Goal: Task Accomplishment & Management: Complete application form

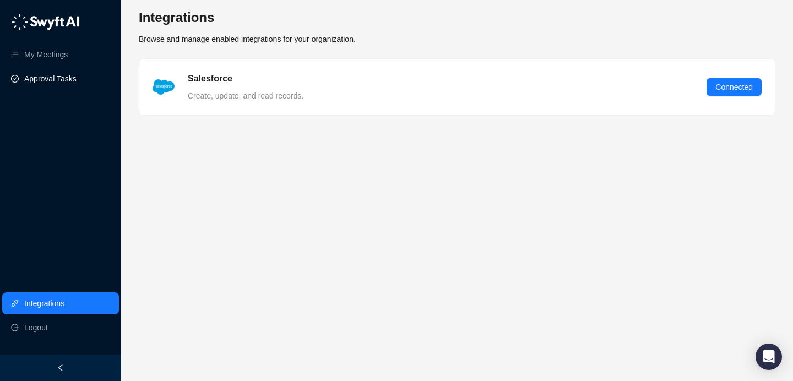
click at [61, 74] on link "Approval Tasks" at bounding box center [50, 79] width 52 height 22
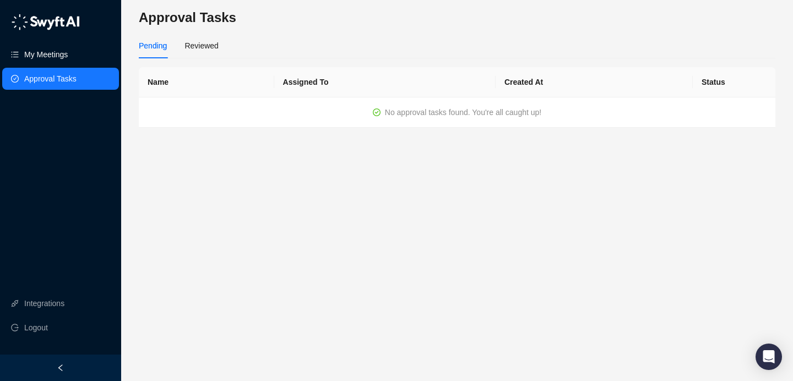
click at [59, 56] on link "My Meetings" at bounding box center [46, 55] width 44 height 22
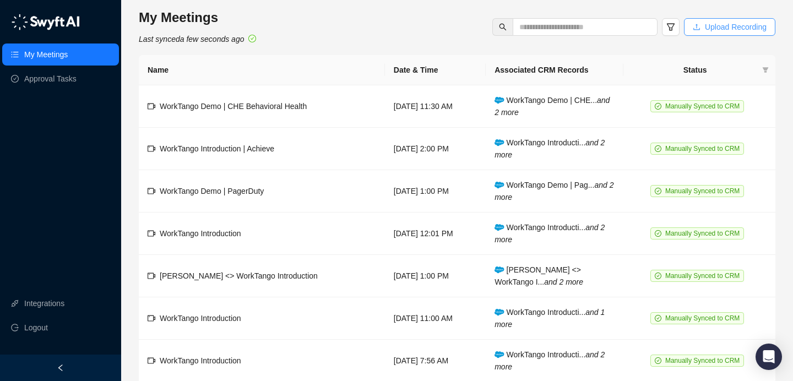
click at [711, 31] on span "Upload Recording" at bounding box center [736, 27] width 62 height 12
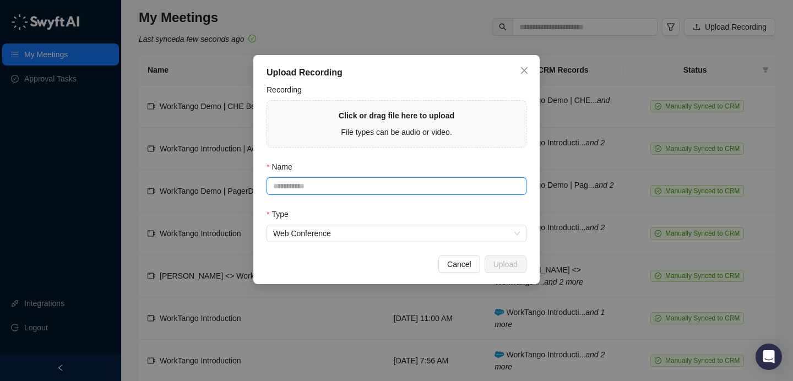
click at [436, 191] on input "Name" at bounding box center [397, 186] width 260 height 18
drag, startPoint x: 439, startPoint y: 170, endPoint x: 448, endPoint y: 170, distance: 9.4
click at [439, 170] on div "Name" at bounding box center [397, 169] width 260 height 17
click at [382, 244] on div "Upload Recording Recording Click or drag file here to upload File types can be …" at bounding box center [396, 169] width 286 height 229
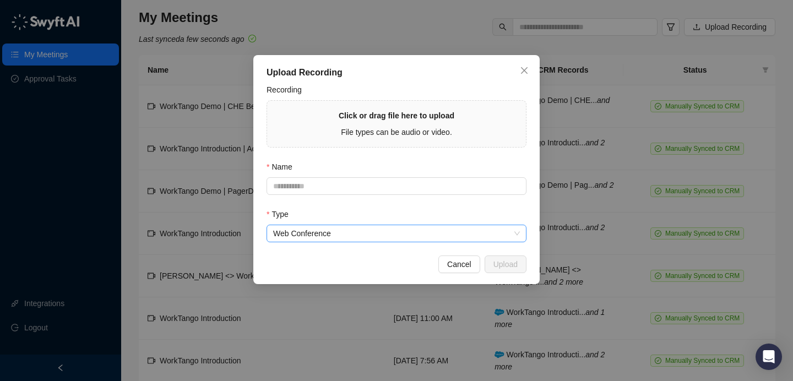
click at [391, 233] on span "Web Conference" at bounding box center [396, 233] width 247 height 17
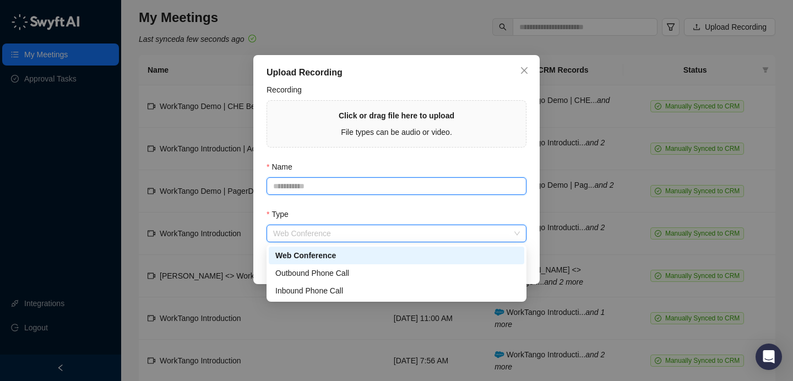
click at [374, 194] on input "Name" at bounding box center [397, 186] width 260 height 18
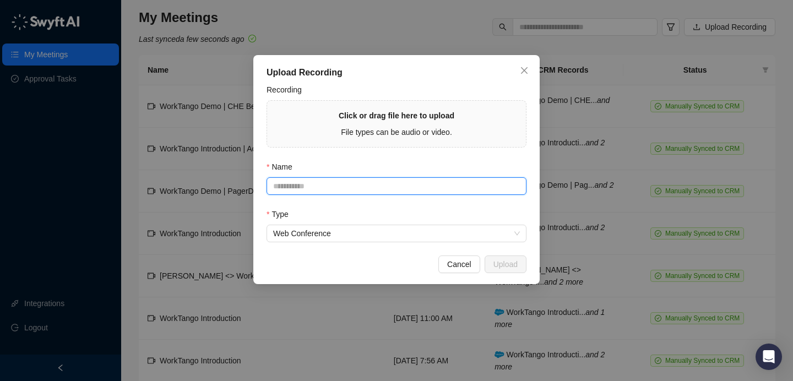
drag, startPoint x: 396, startPoint y: 184, endPoint x: 389, endPoint y: 195, distance: 13.1
click at [395, 188] on input "Name" at bounding box center [397, 186] width 260 height 18
drag, startPoint x: 443, startPoint y: 175, endPoint x: 524, endPoint y: 82, distance: 123.7
click at [443, 175] on div "Name" at bounding box center [397, 169] width 260 height 17
click at [324, 193] on input "Name" at bounding box center [397, 186] width 260 height 18
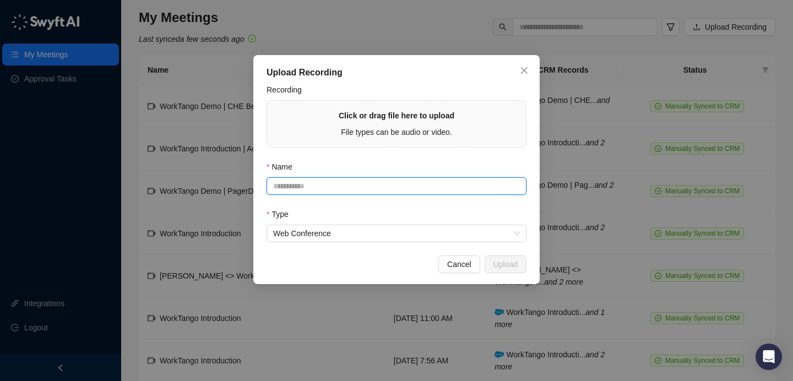
paste input "**********"
click at [361, 184] on input "**********" at bounding box center [397, 186] width 260 height 18
type input "**********"
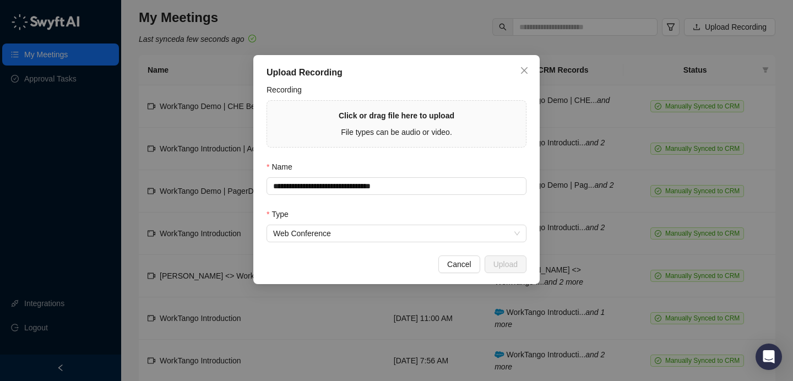
click at [481, 208] on div "Type" at bounding box center [397, 216] width 260 height 17
click at [458, 235] on span "Web Conference" at bounding box center [396, 233] width 247 height 17
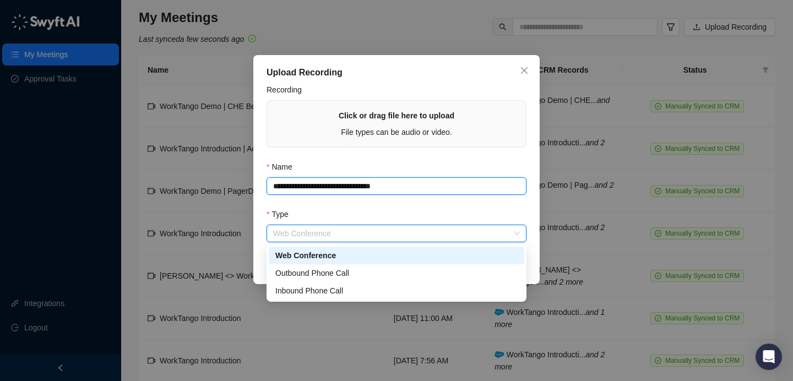
click at [453, 187] on input "**********" at bounding box center [397, 186] width 260 height 18
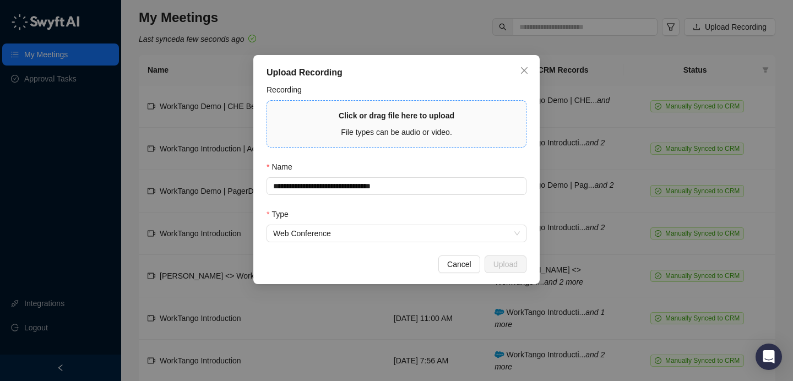
click at [477, 123] on div "Click or drag file here to upload File types can be audio or video." at bounding box center [396, 124] width 241 height 29
click at [520, 67] on icon "close" at bounding box center [524, 70] width 9 height 9
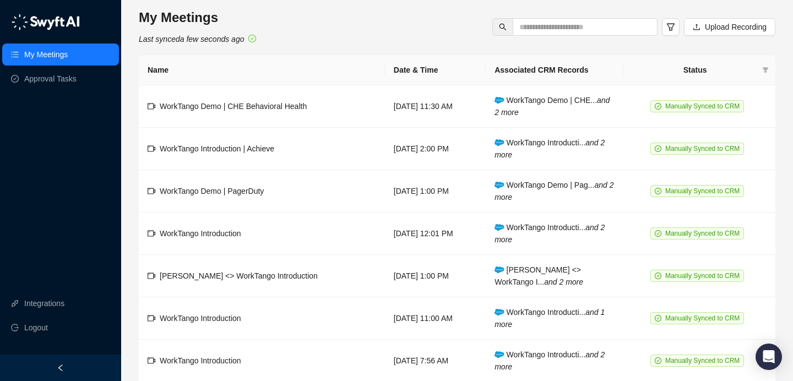
click at [349, 23] on div "My Meetings Last synced a few seconds ago Upload Recording" at bounding box center [457, 27] width 637 height 36
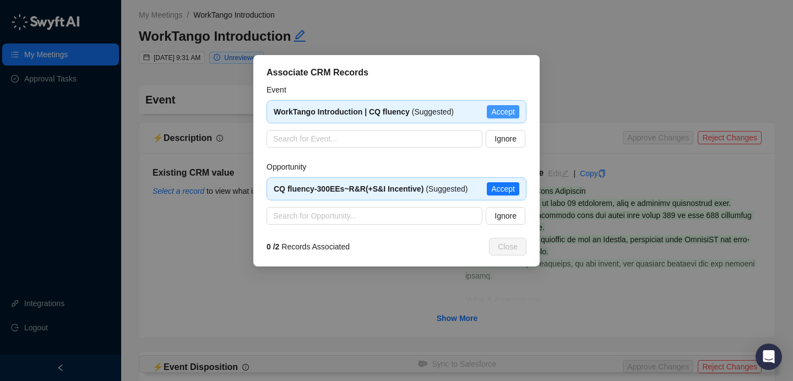
click at [507, 113] on span "Accept" at bounding box center [503, 112] width 24 height 12
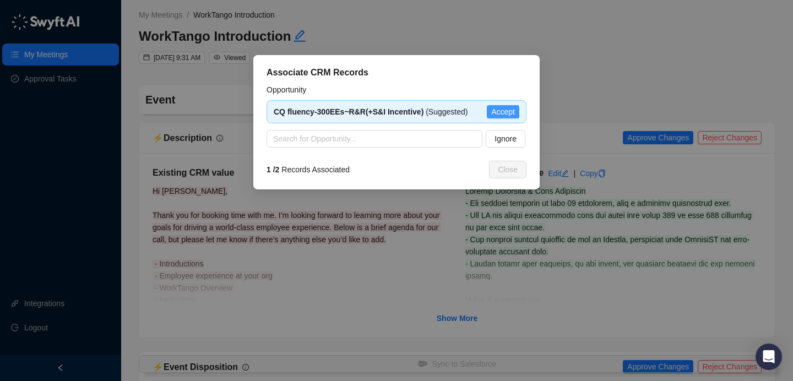
click at [501, 111] on span "Accept" at bounding box center [503, 112] width 24 height 12
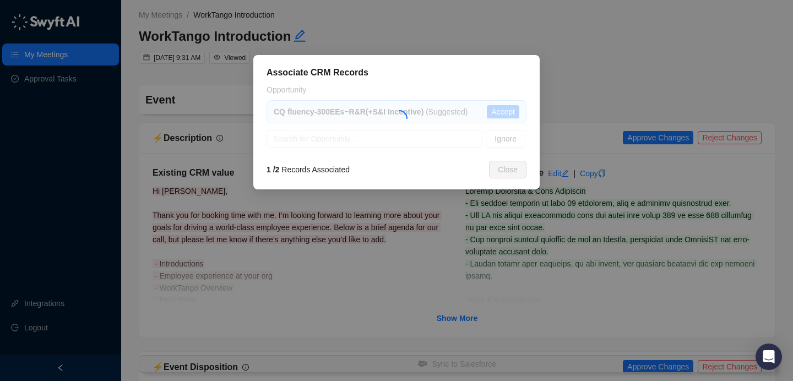
type textarea "**********"
type input "**********"
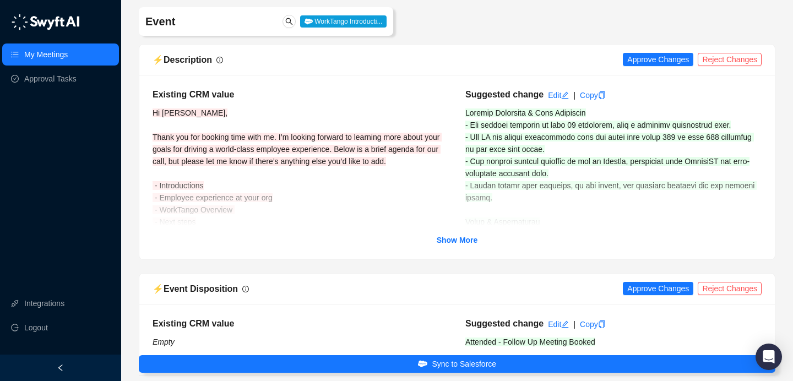
scroll to position [81, 0]
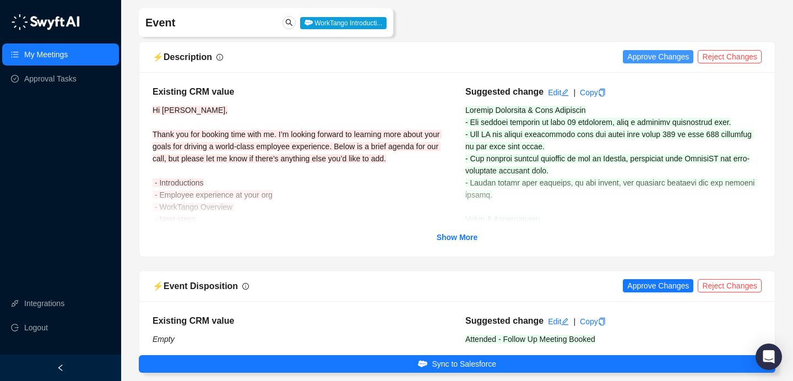
click at [643, 62] on span "Approve Changes" at bounding box center [658, 57] width 62 height 12
drag, startPoint x: 463, startPoint y: 242, endPoint x: 465, endPoint y: 235, distance: 7.0
click at [463, 242] on link "Show More" at bounding box center [457, 237] width 41 height 12
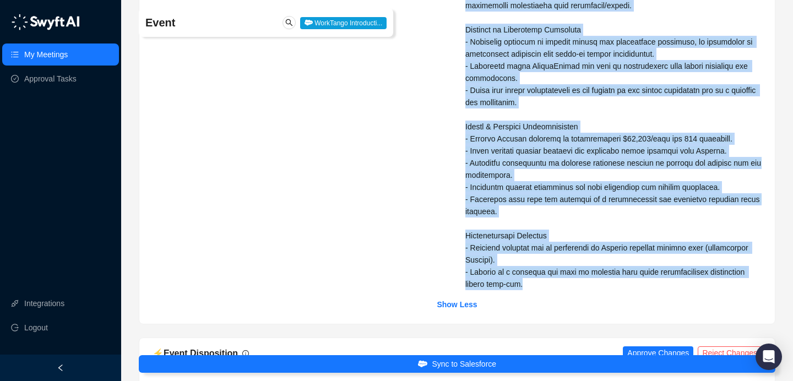
drag, startPoint x: 466, startPoint y: 111, endPoint x: 623, endPoint y: 296, distance: 242.6
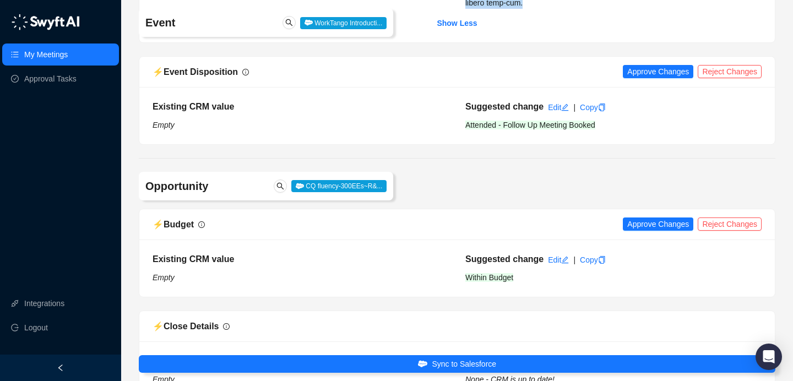
scroll to position [1099, 0]
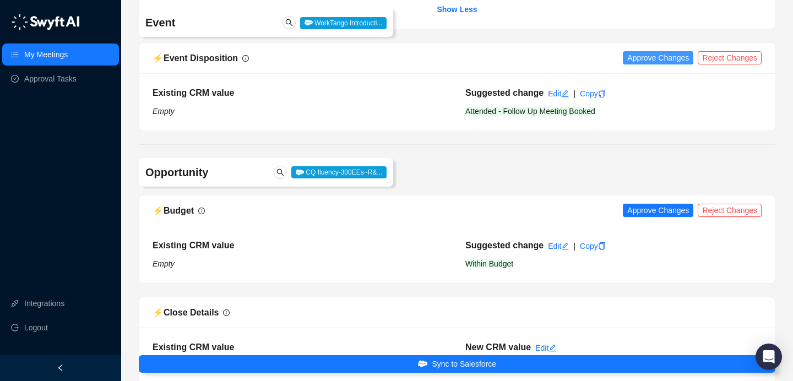
click at [637, 64] on span "Approve Changes" at bounding box center [658, 58] width 62 height 12
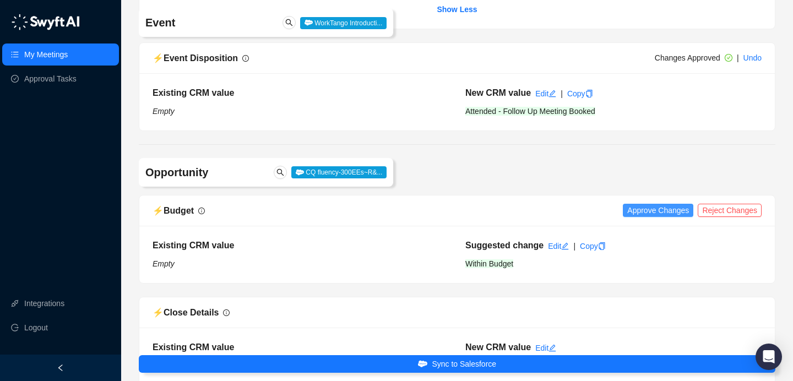
click at [660, 216] on span "Approve Changes" at bounding box center [658, 210] width 62 height 12
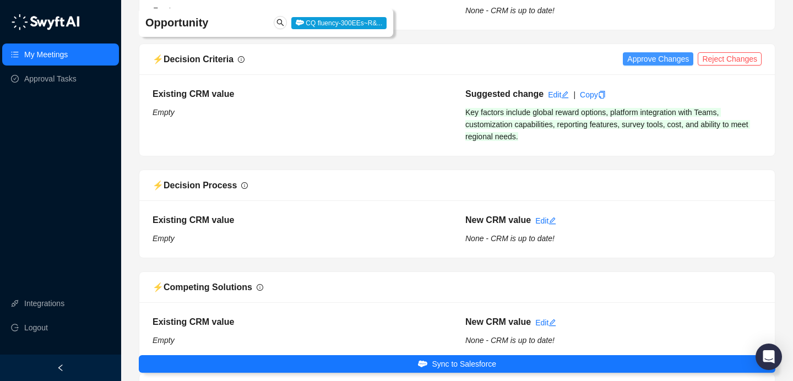
click at [673, 65] on span "Approve Changes" at bounding box center [658, 59] width 62 height 12
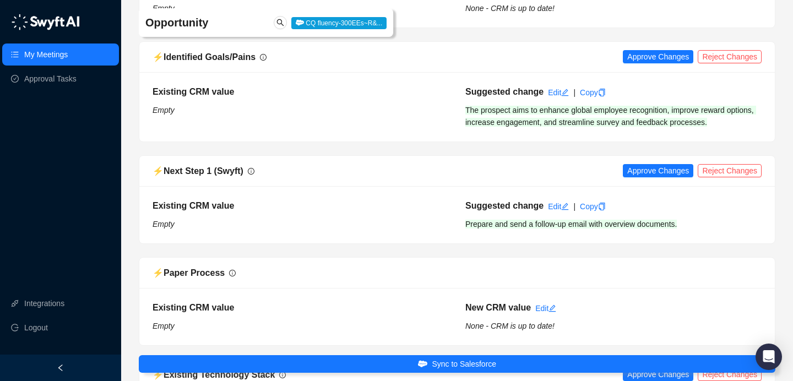
scroll to position [2133, 0]
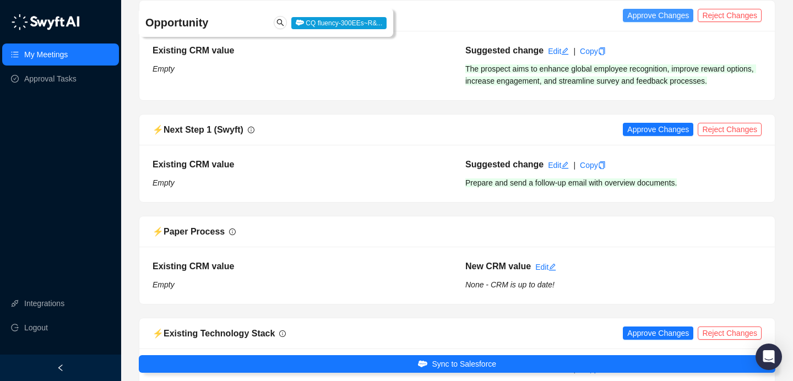
click at [655, 21] on span "Approve Changes" at bounding box center [658, 15] width 62 height 12
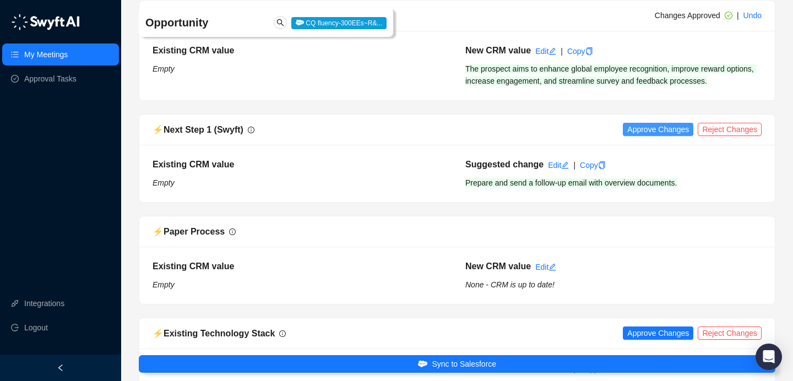
click at [658, 135] on button "Approve Changes" at bounding box center [658, 129] width 70 height 13
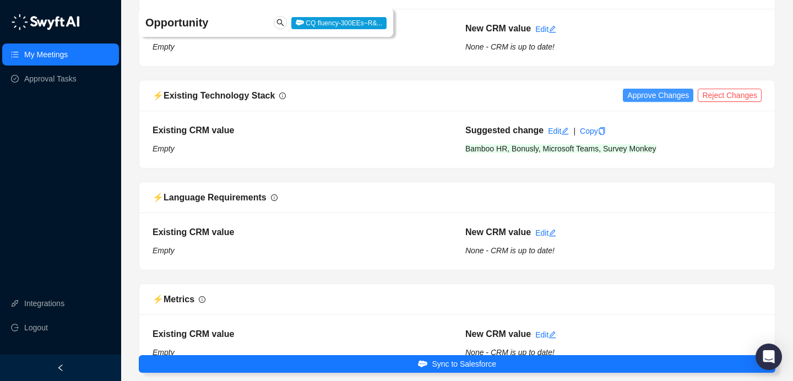
drag, startPoint x: 667, startPoint y: 88, endPoint x: 656, endPoint y: 111, distance: 25.6
click at [656, 101] on span "Approve Changes" at bounding box center [658, 95] width 62 height 12
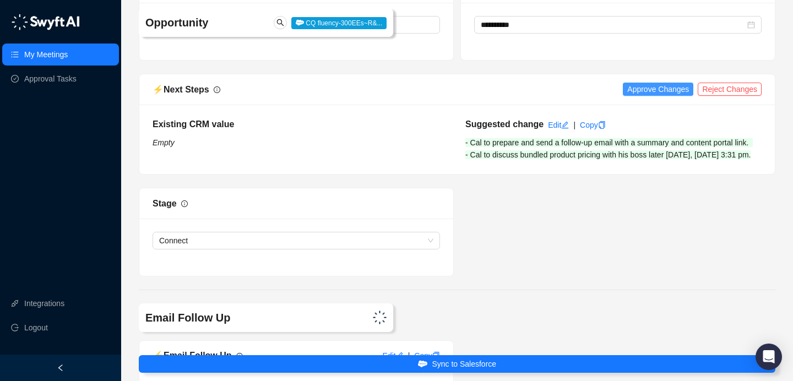
click at [667, 95] on button "Approve Changes" at bounding box center [658, 89] width 70 height 13
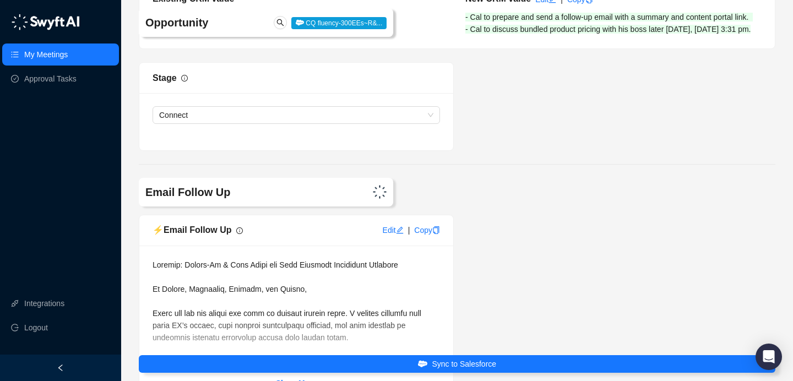
scroll to position [3266, 0]
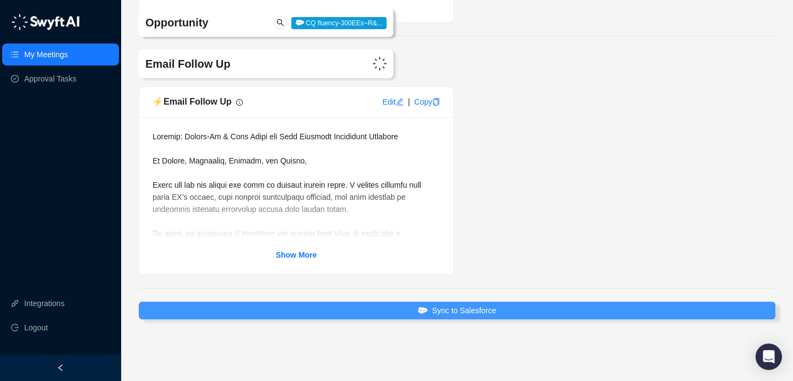
click at [405, 304] on button "Sync to Salesforce" at bounding box center [457, 311] width 637 height 18
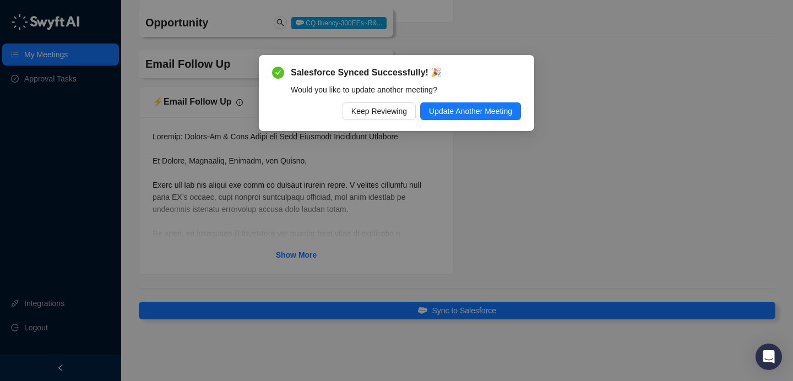
drag, startPoint x: 382, startPoint y: 117, endPoint x: 392, endPoint y: 107, distance: 14.4
click at [382, 117] on span "Keep Reviewing" at bounding box center [379, 111] width 56 height 12
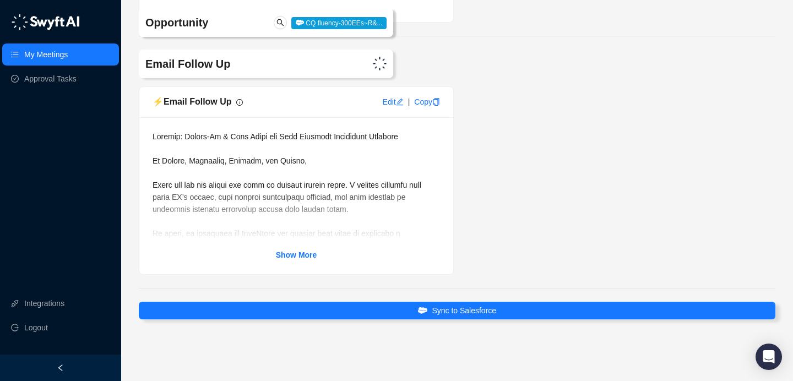
scroll to position [3278, 0]
click at [298, 242] on div "Show More" at bounding box center [296, 196] width 287 height 131
click at [295, 249] on link "Show More" at bounding box center [296, 255] width 41 height 12
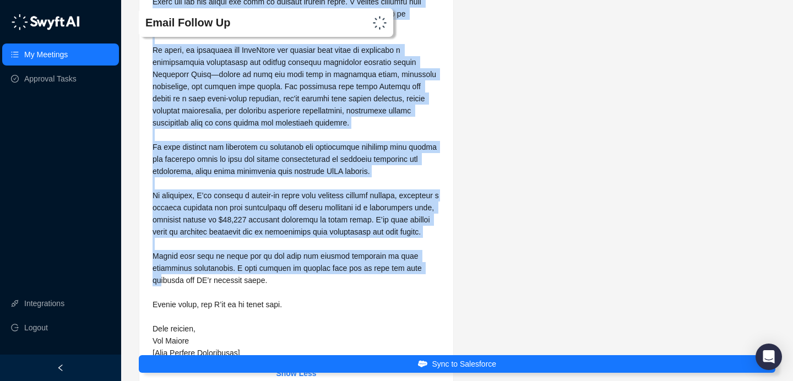
scroll to position [3519, 0]
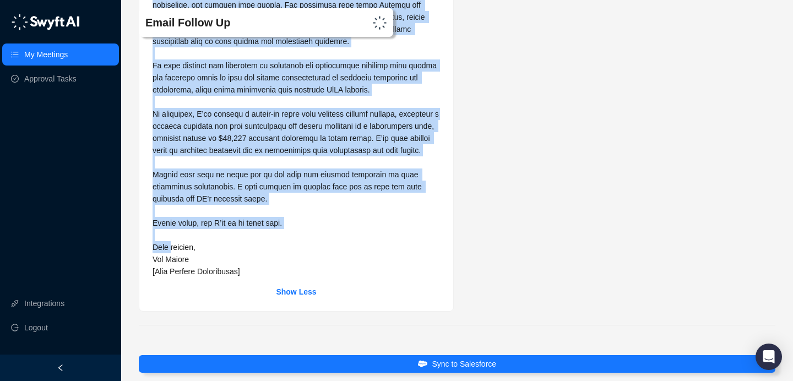
drag, startPoint x: 154, startPoint y: 162, endPoint x: 171, endPoint y: 280, distance: 119.6
click at [171, 276] on span at bounding box center [297, 71] width 289 height 409
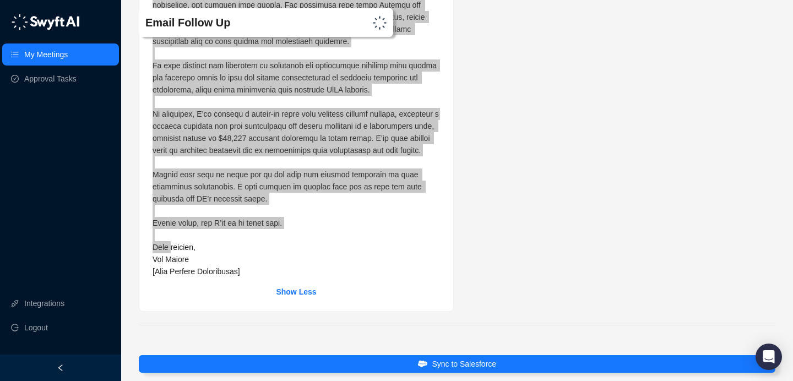
copy span "Hi Sandra, Stephanie, Jessica, and Martin, Thank you all for taking the time to…"
